Goal: Information Seeking & Learning: Find specific fact

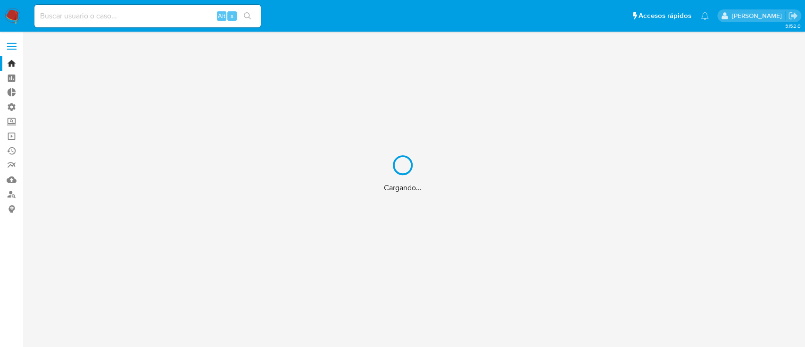
click at [128, 16] on div "Cargando..." at bounding box center [402, 173] width 805 height 347
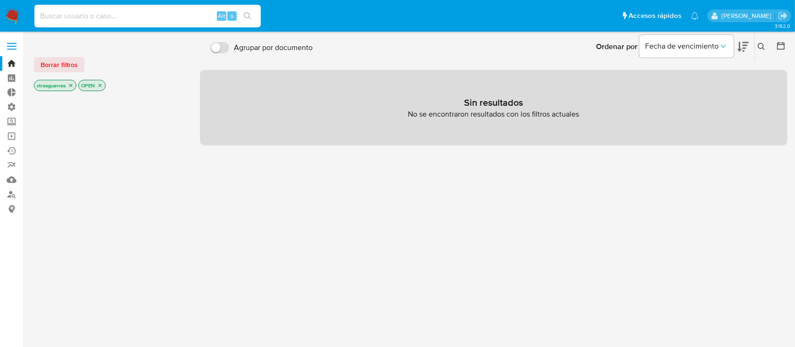
click at [86, 14] on input at bounding box center [147, 16] width 226 height 12
paste input "202930141"
type input "202930141"
click at [86, 14] on input "202930141" at bounding box center [147, 16] width 226 height 12
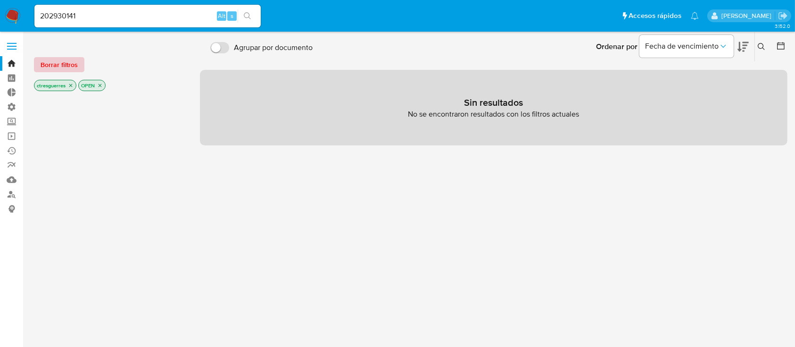
click at [73, 58] on span "Borrar filtros" at bounding box center [59, 64] width 37 height 13
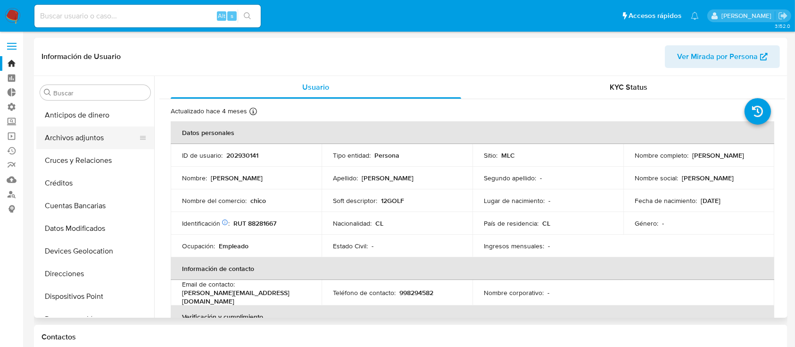
select select "10"
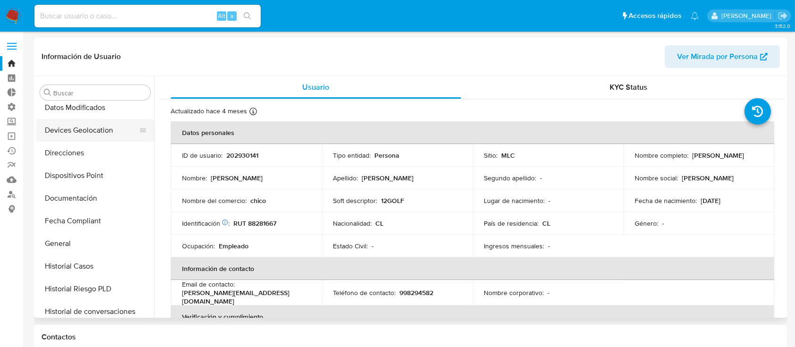
scroll to position [124, 0]
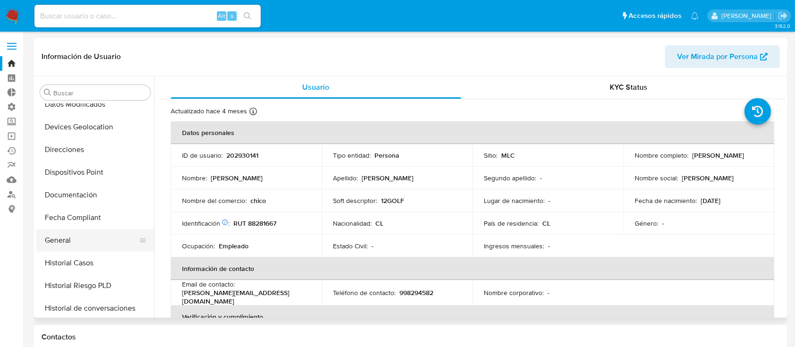
click at [97, 237] on button "General" at bounding box center [91, 240] width 110 height 23
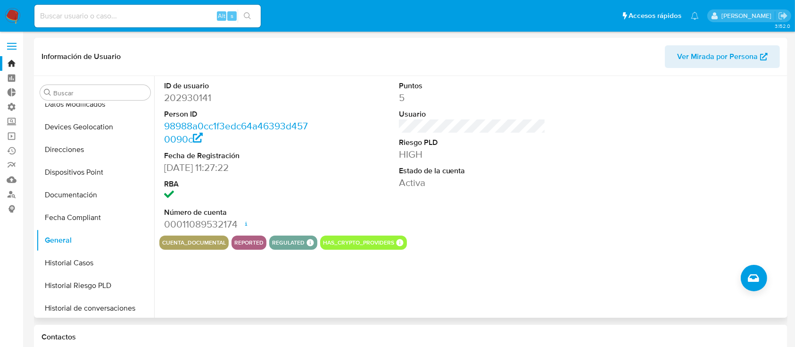
scroll to position [0, 0]
click at [195, 99] on dd "202930141" at bounding box center [237, 97] width 147 height 13
copy dd "202930141"
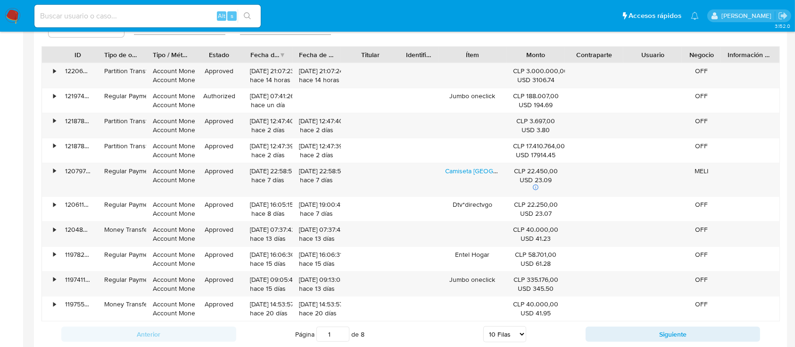
scroll to position [1067, 0]
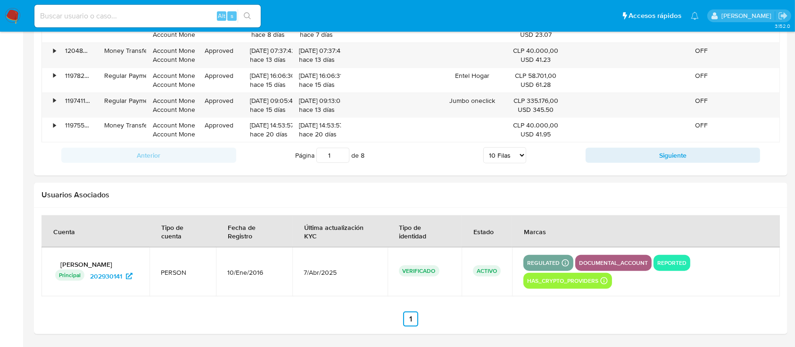
click at [126, 263] on p "[PERSON_NAME]" at bounding box center [95, 264] width 85 height 8
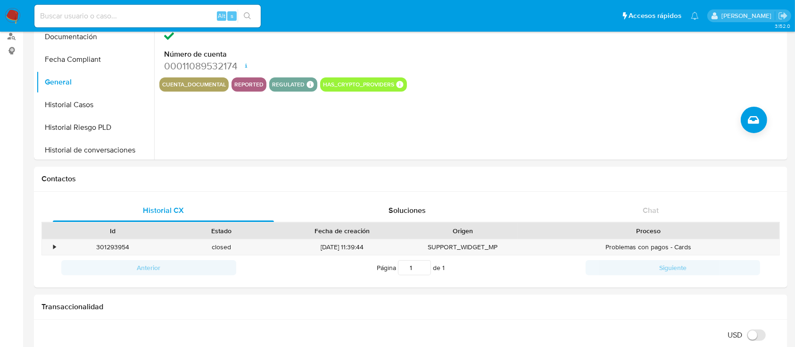
scroll to position [96, 0]
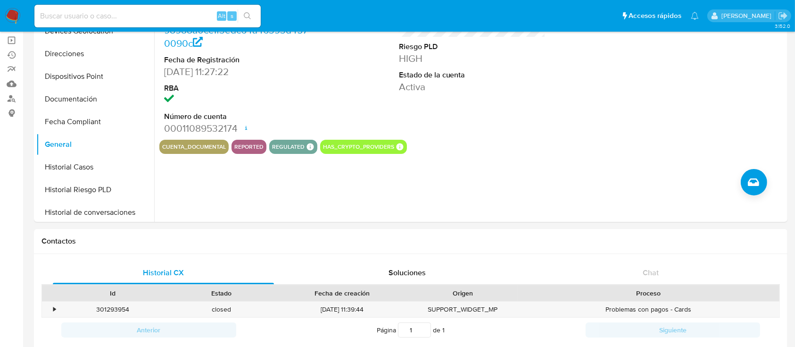
click at [117, 19] on input at bounding box center [147, 16] width 226 height 12
type input "jisoroet"
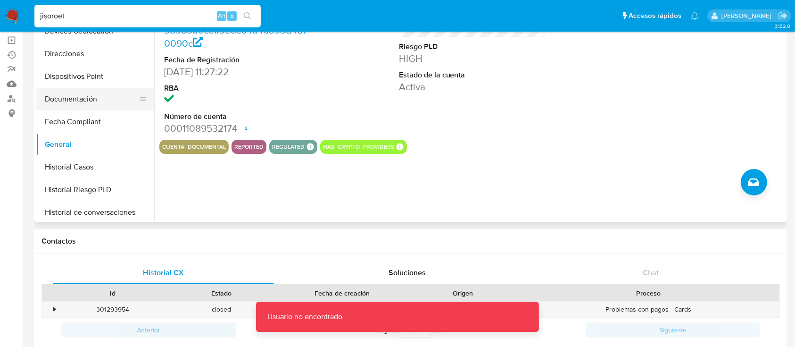
scroll to position [0, 0]
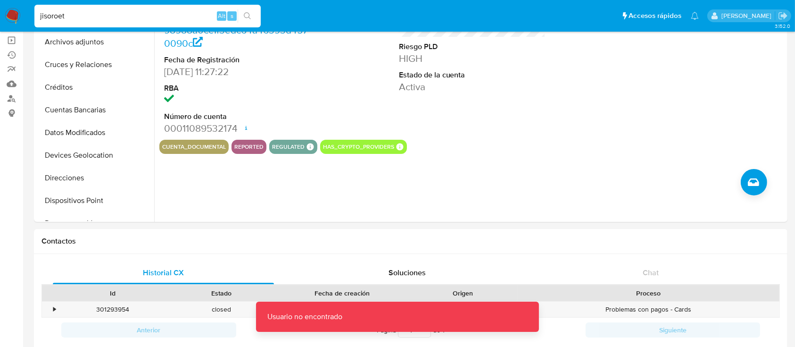
click at [43, 15] on input "jisoroet" at bounding box center [147, 16] width 226 height 12
click at [53, 14] on input "jisoroet" at bounding box center [147, 16] width 226 height 12
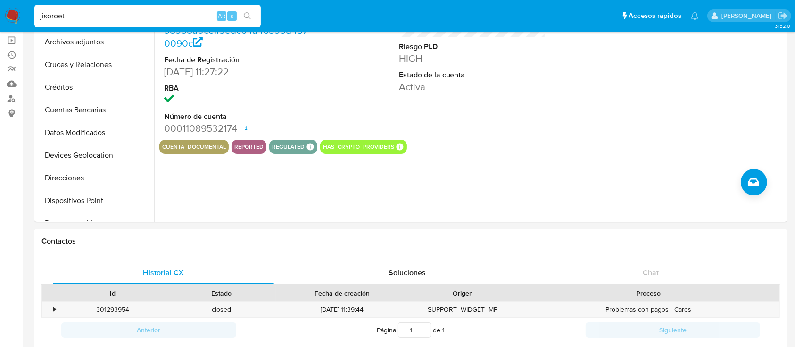
click at [53, 14] on input "jisoroet" at bounding box center [147, 16] width 226 height 12
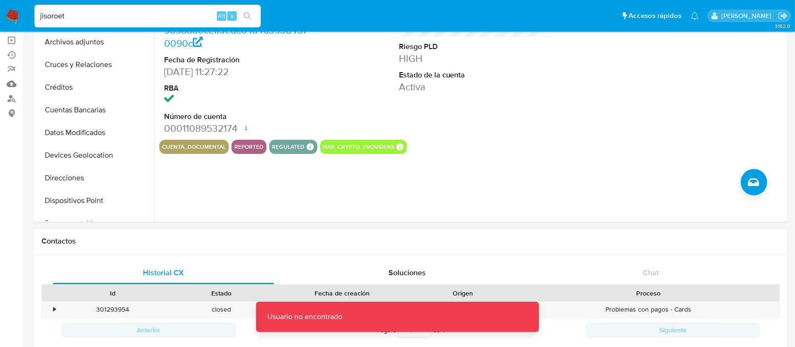
click at [115, 20] on input "jisoroet" at bounding box center [147, 16] width 226 height 12
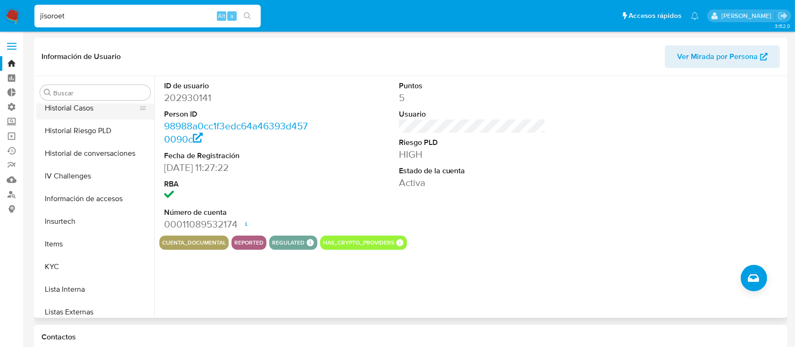
scroll to position [279, 0]
click at [91, 262] on button "KYC" at bounding box center [91, 266] width 110 height 23
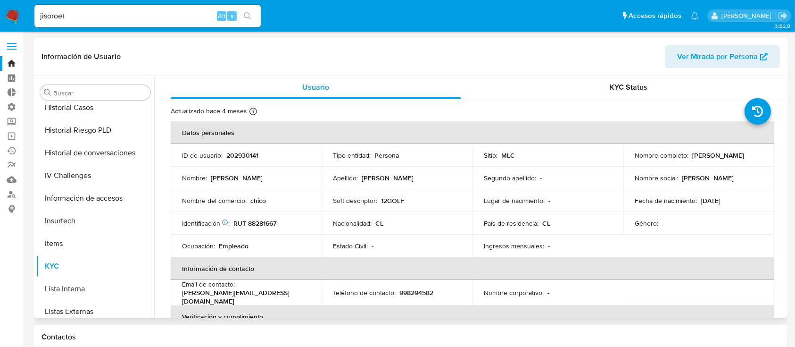
click at [223, 179] on p "[PERSON_NAME]" at bounding box center [237, 178] width 52 height 8
copy p "[PERSON_NAME]"
